Goal: Check status: Check status

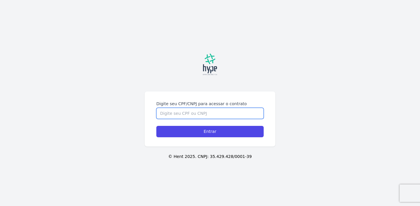
click at [192, 118] on input "Digite seu CPF/CNPJ para acessar o contrato" at bounding box center [209, 113] width 107 height 11
type input "01837363200"
click at [156, 126] on input "Entrar" at bounding box center [209, 131] width 107 height 11
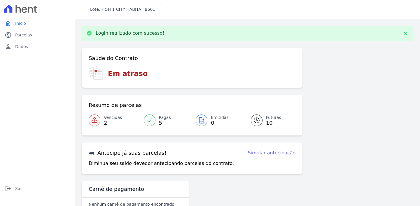
click at [267, 122] on span "10" at bounding box center [273, 123] width 15 height 5
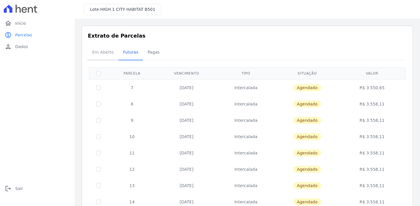
click at [106, 57] on span "Em Aberto" at bounding box center [103, 52] width 29 height 12
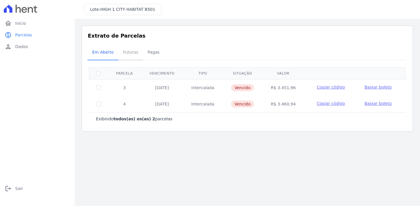
click at [122, 54] on span "Futuras" at bounding box center [131, 52] width 22 height 12
